Goal: Task Accomplishment & Management: Manage account settings

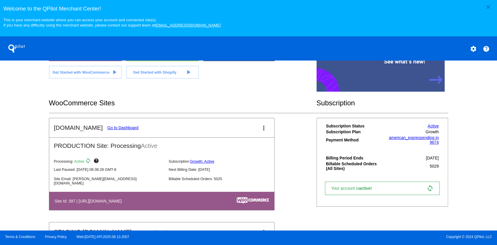
scroll to position [155, 0]
click at [112, 125] on mat-card-title "[DOMAIN_NAME] Go to Dashboard" at bounding box center [96, 127] width 85 height 7
click at [113, 127] on link "Go to Dashboard" at bounding box center [122, 127] width 31 height 5
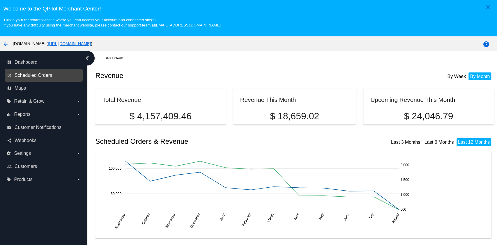
click at [45, 73] on span "Scheduled Orders" at bounding box center [34, 75] width 38 height 5
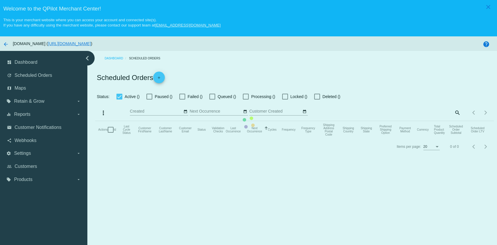
checkbox input "true"
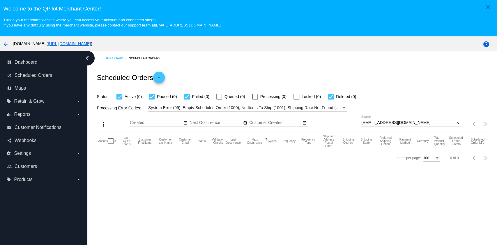
drag, startPoint x: 409, startPoint y: 127, endPoint x: 410, endPoint y: 124, distance: 3.0
click at [409, 126] on div "[EMAIL_ADDRESS][DOMAIN_NAME] Search" at bounding box center [407, 121] width 93 height 11
click at [410, 123] on input "[EMAIL_ADDRESS][DOMAIN_NAME]" at bounding box center [407, 122] width 93 height 5
click at [410, 124] on input "[EMAIL_ADDRESS][DOMAIN_NAME]" at bounding box center [407, 122] width 93 height 5
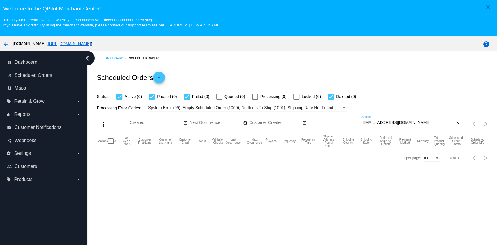
paste input "lorainesteffens"
type input "[EMAIL_ADDRESS][DOMAIN_NAME]"
